Goal: Transaction & Acquisition: Subscribe to service/newsletter

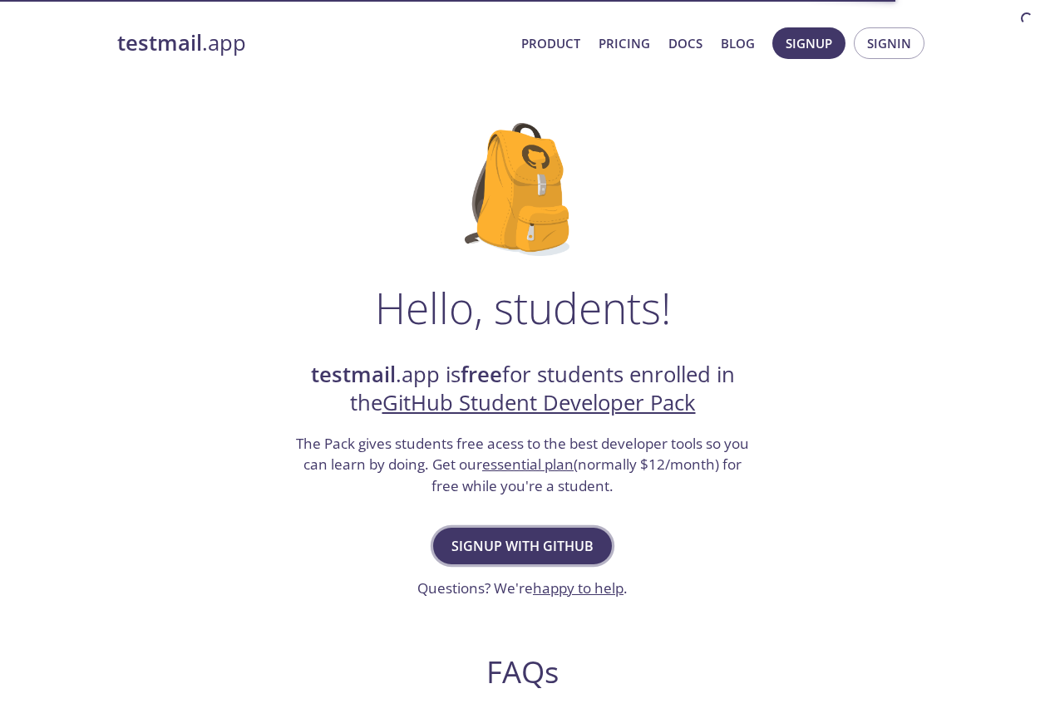
click at [533, 549] on span "Signup with GitHub" at bounding box center [522, 545] width 142 height 23
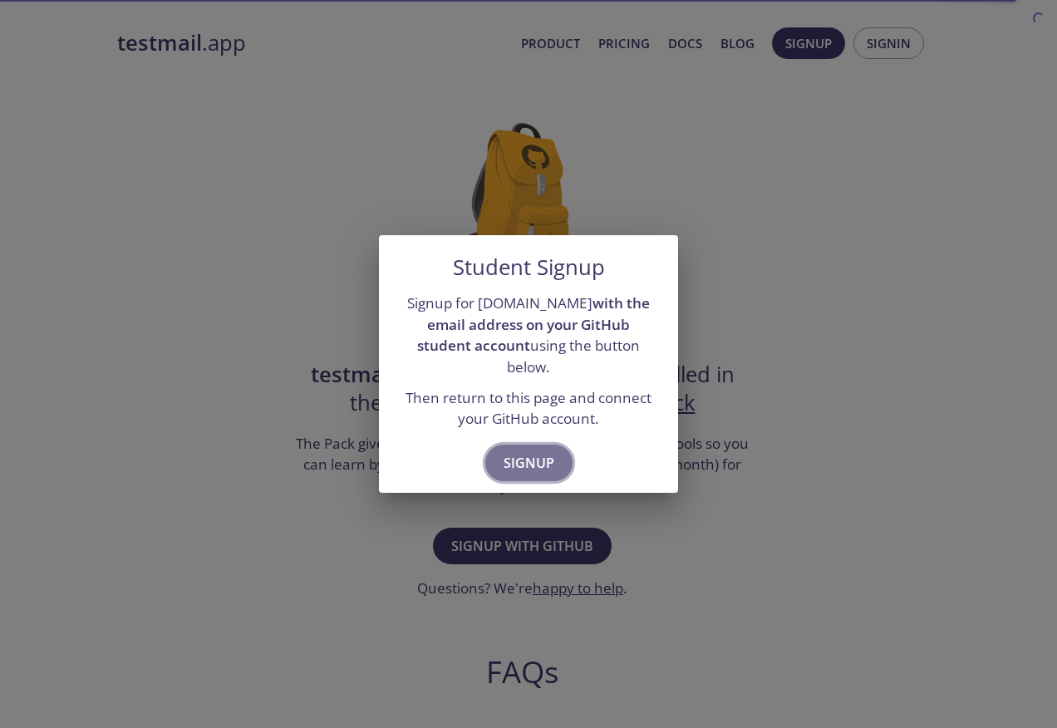
click at [549, 456] on span "Signup" at bounding box center [529, 462] width 51 height 23
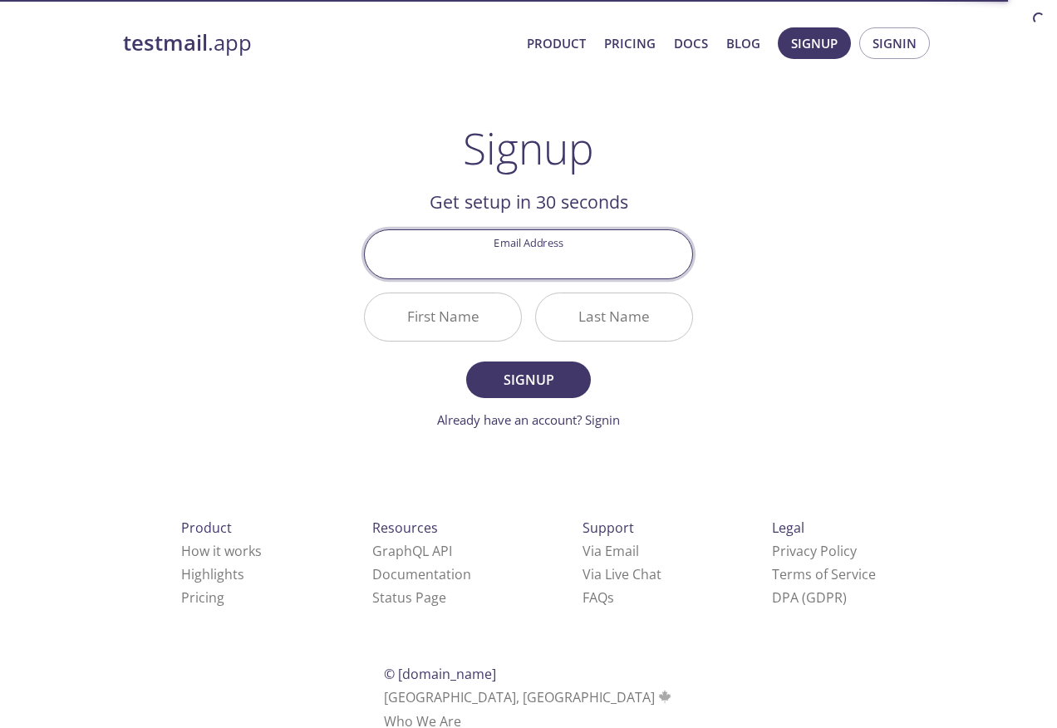
click at [563, 264] on input "Email Address" at bounding box center [528, 253] width 327 height 47
type input "[EMAIL_ADDRESS][DOMAIN_NAME]"
click at [443, 312] on input "First Name" at bounding box center [443, 316] width 156 height 47
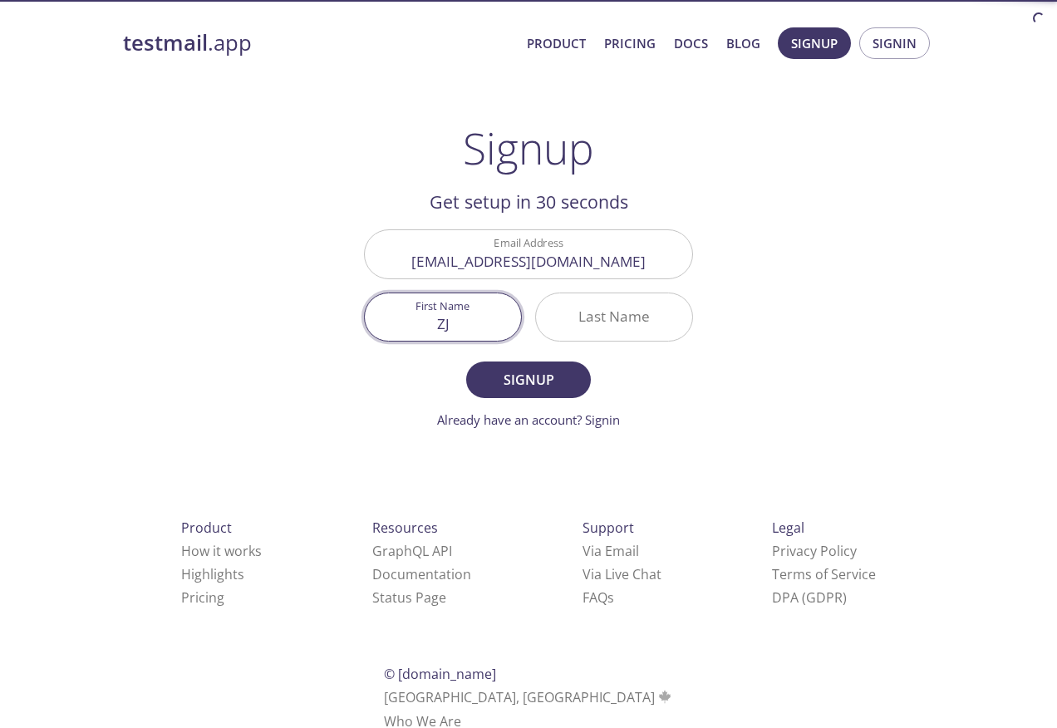
type input "Z"
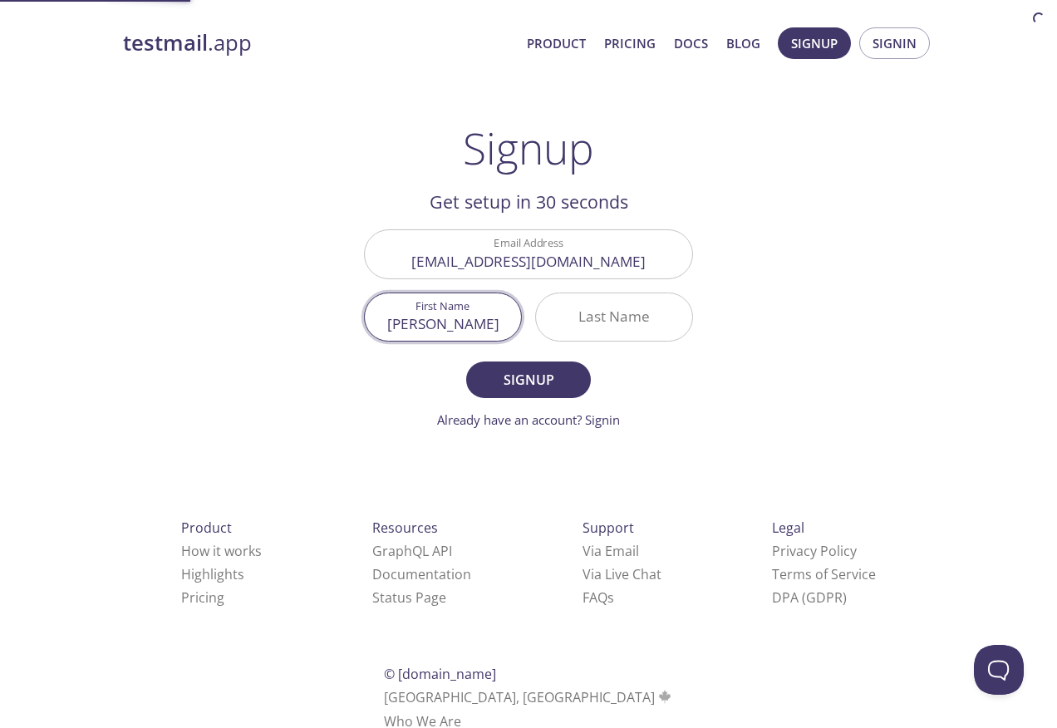
type input "[PERSON_NAME]"
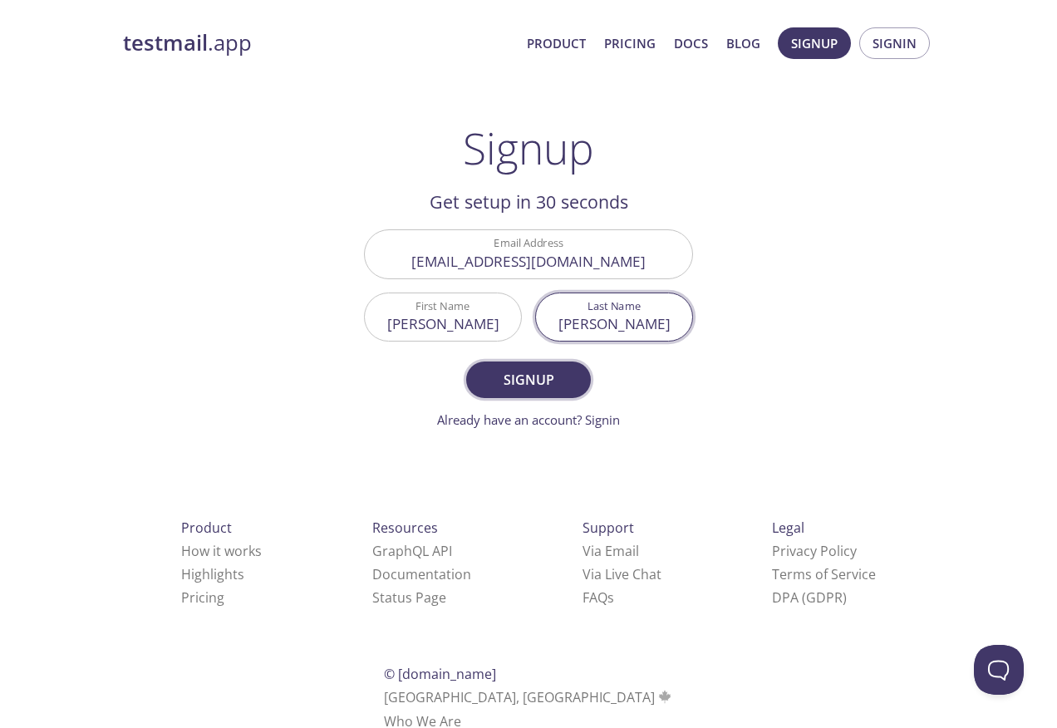
type input "[PERSON_NAME]"
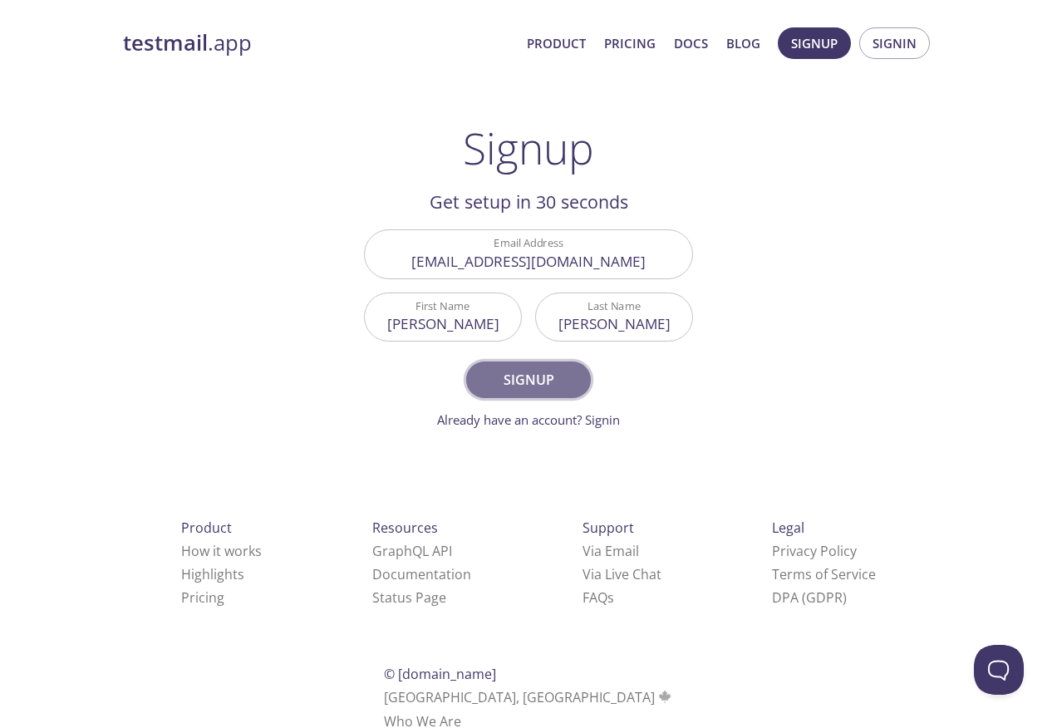
click at [551, 392] on button "Signup" at bounding box center [528, 380] width 125 height 37
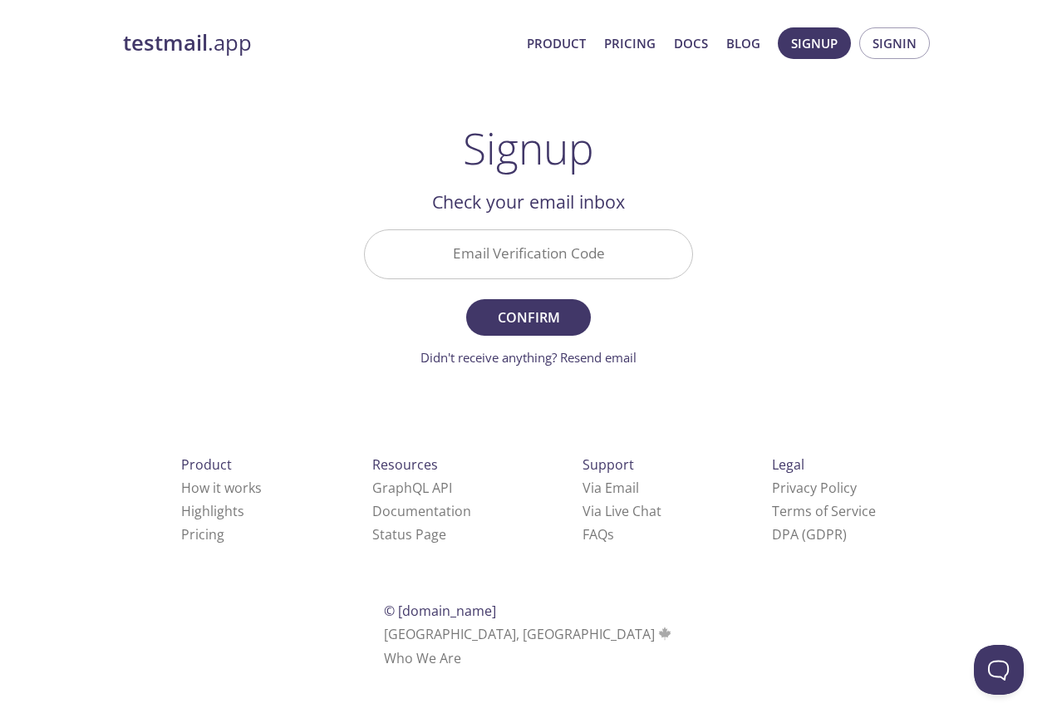
click at [637, 244] on input "Email Verification Code" at bounding box center [528, 253] width 327 height 47
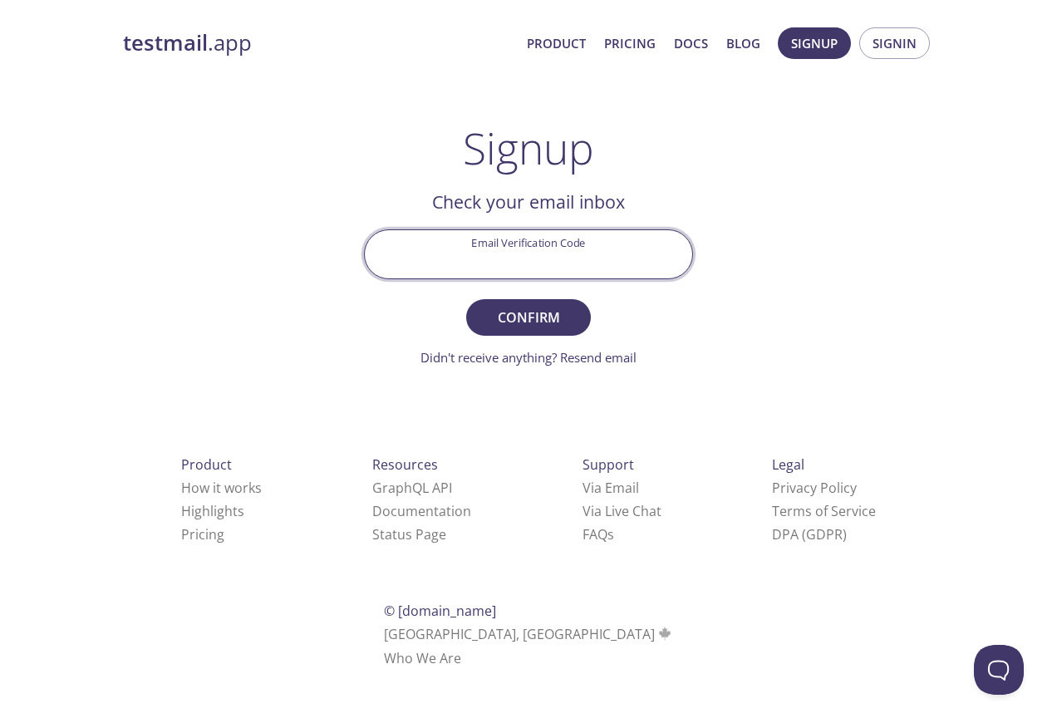
paste input "S9G6VQC"
type input "S9G6VQC"
click at [740, 254] on div "testmail .app Product Pricing Docs Blog Signup Signin Signup Get setup in 30 se…" at bounding box center [528, 367] width 851 height 700
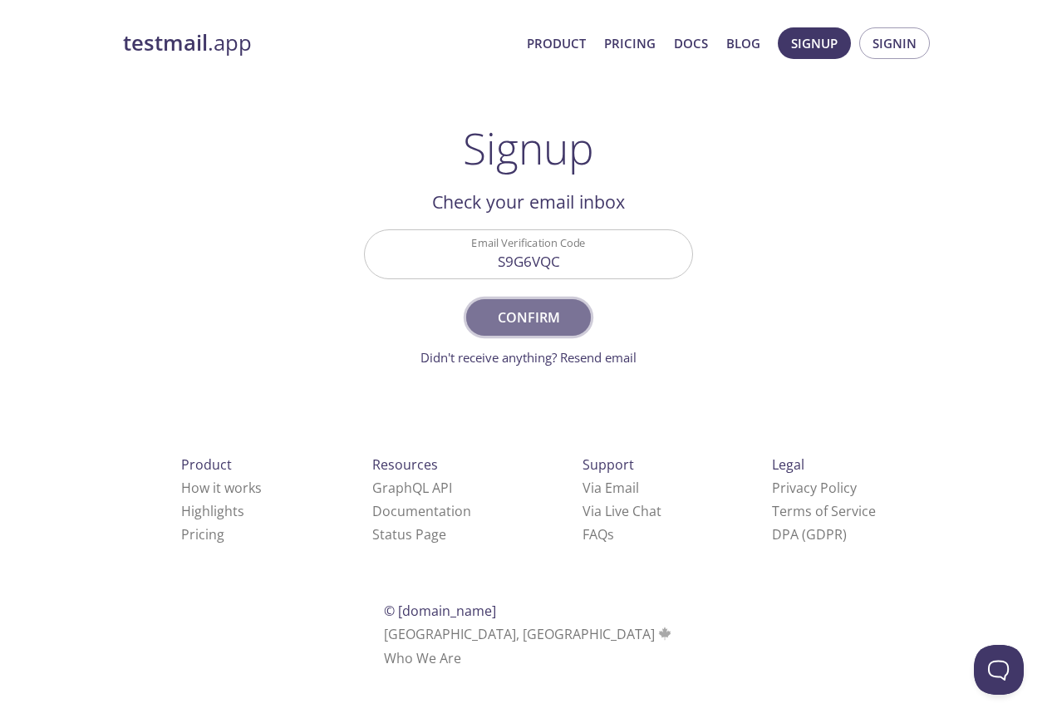
click at [534, 309] on span "Confirm" at bounding box center [529, 317] width 88 height 23
